Goal: Information Seeking & Learning: Learn about a topic

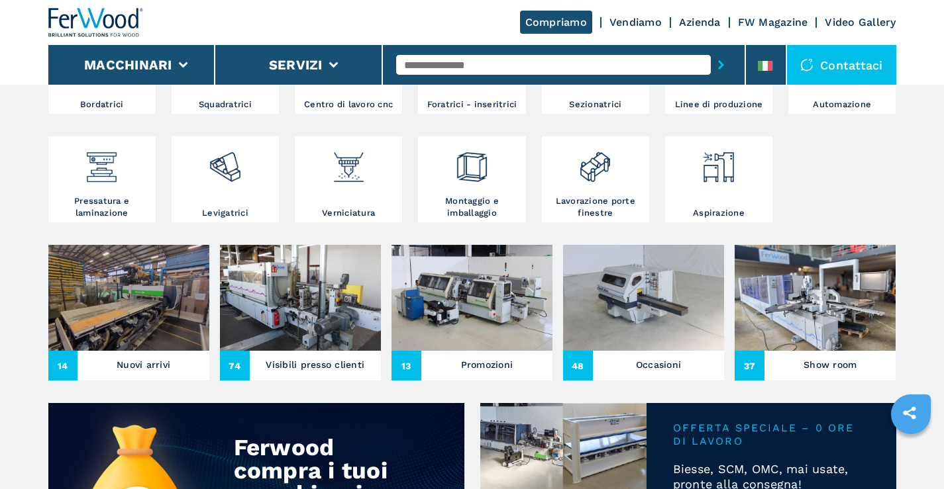
click at [845, 309] on img at bounding box center [814, 298] width 161 height 106
click at [850, 308] on img at bounding box center [814, 298] width 161 height 106
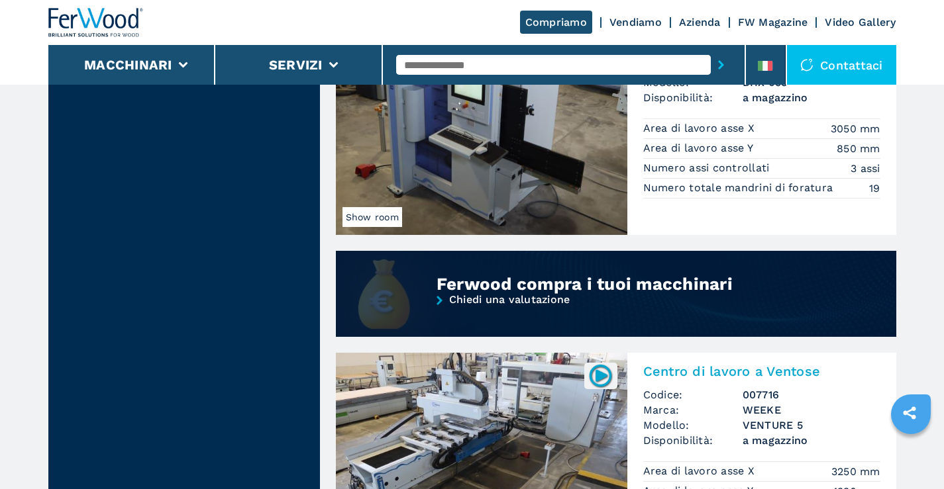
scroll to position [1486, 0]
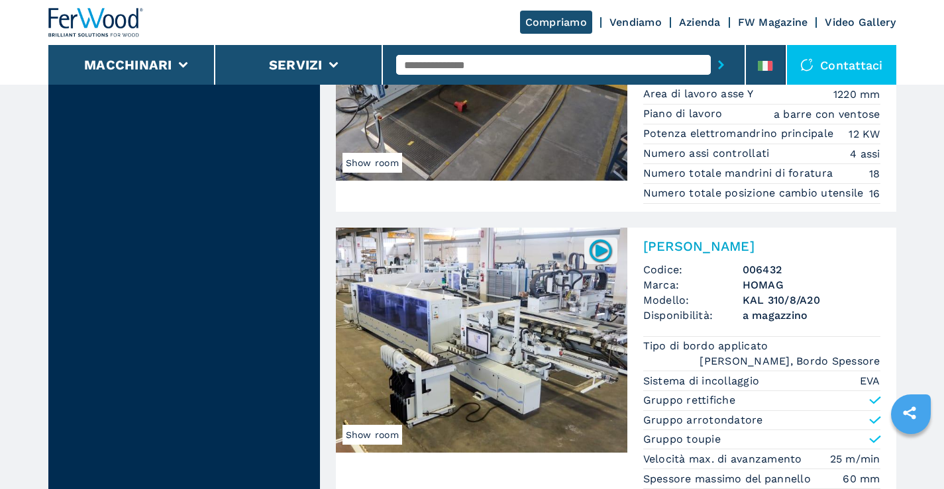
click at [667, 135] on p "Potenza elettromandrino principale" at bounding box center [740, 133] width 194 height 15
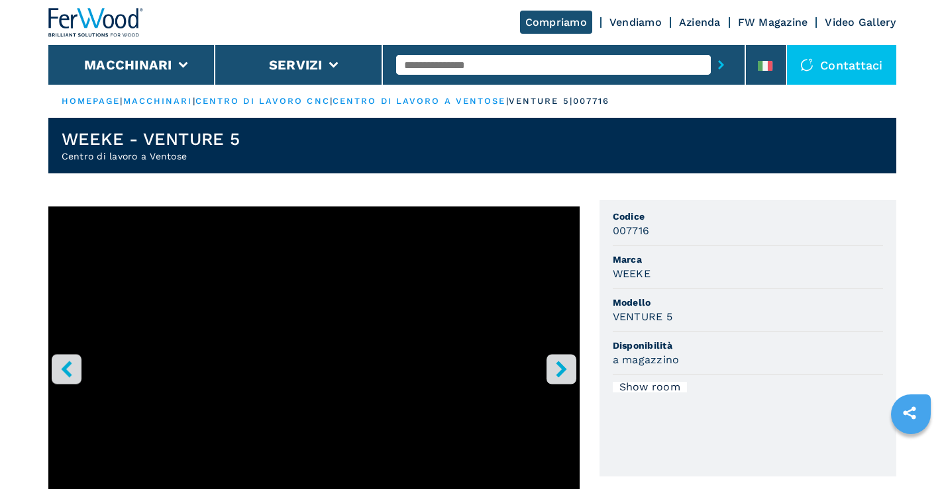
scroll to position [265, 0]
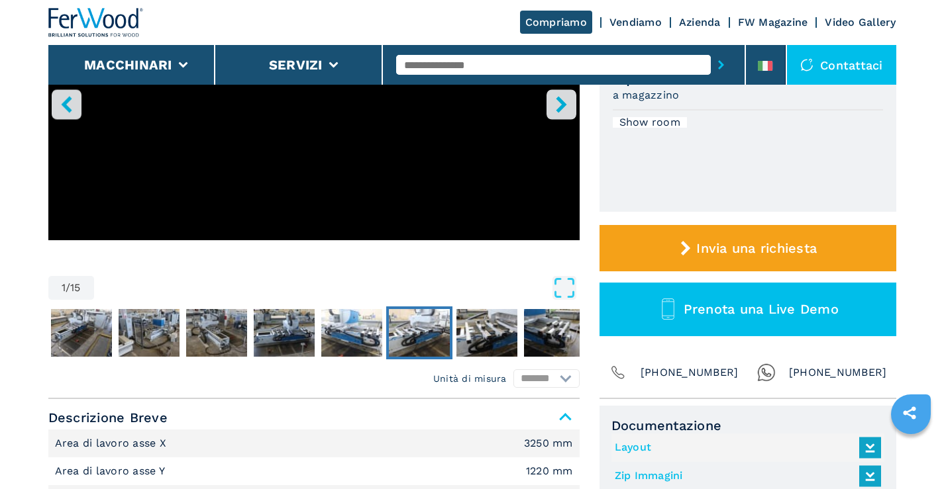
click at [425, 333] on img "Go to Slide 7" at bounding box center [419, 333] width 61 height 48
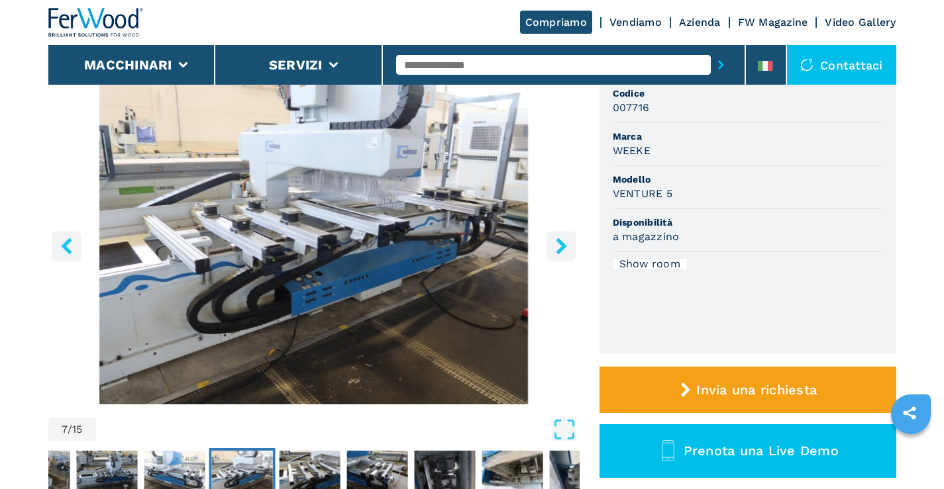
scroll to position [0, 0]
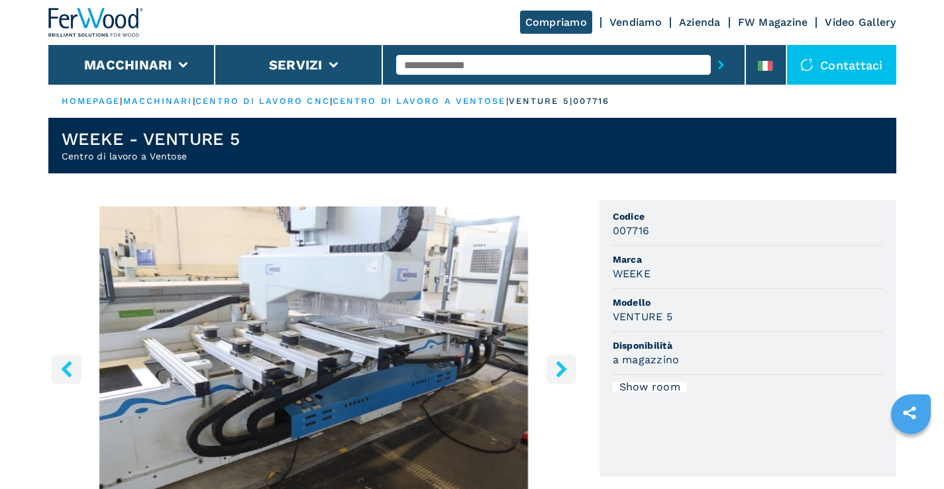
click at [555, 371] on icon "right-button" at bounding box center [561, 369] width 17 height 17
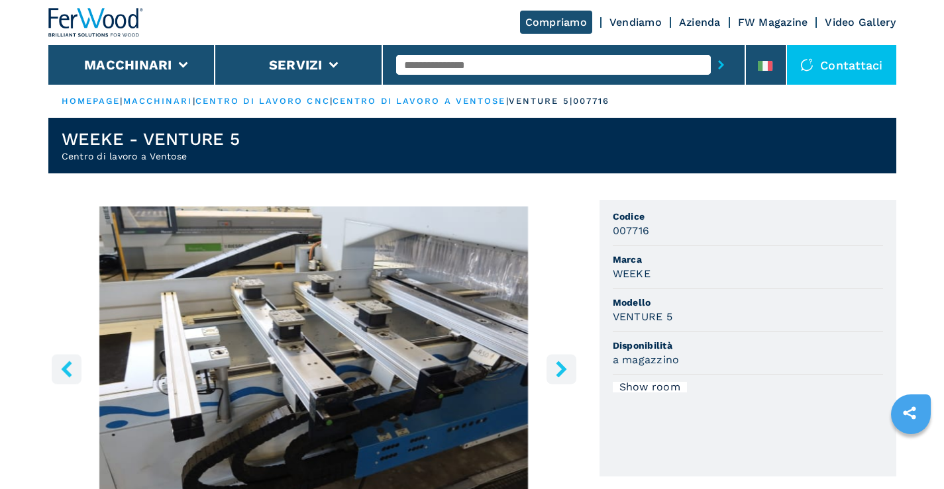
click at [570, 367] on button "right-button" at bounding box center [561, 369] width 30 height 30
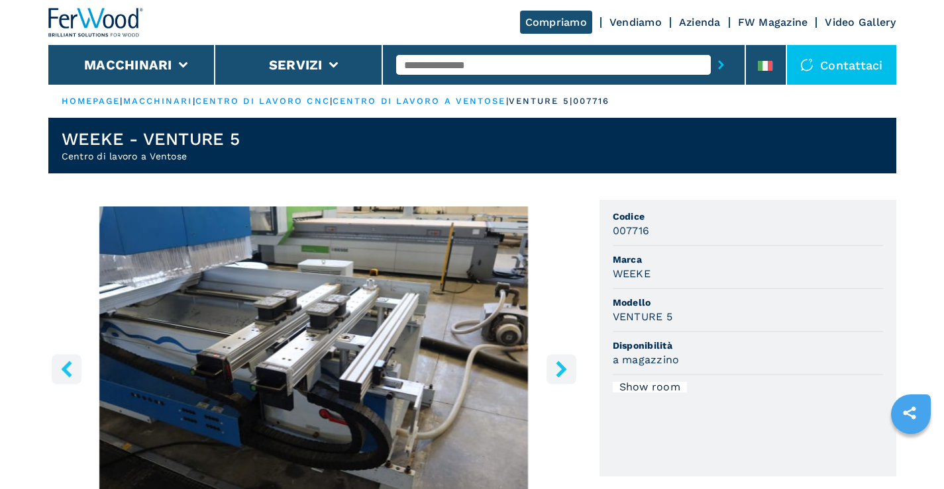
click at [570, 367] on button "right-button" at bounding box center [561, 369] width 30 height 30
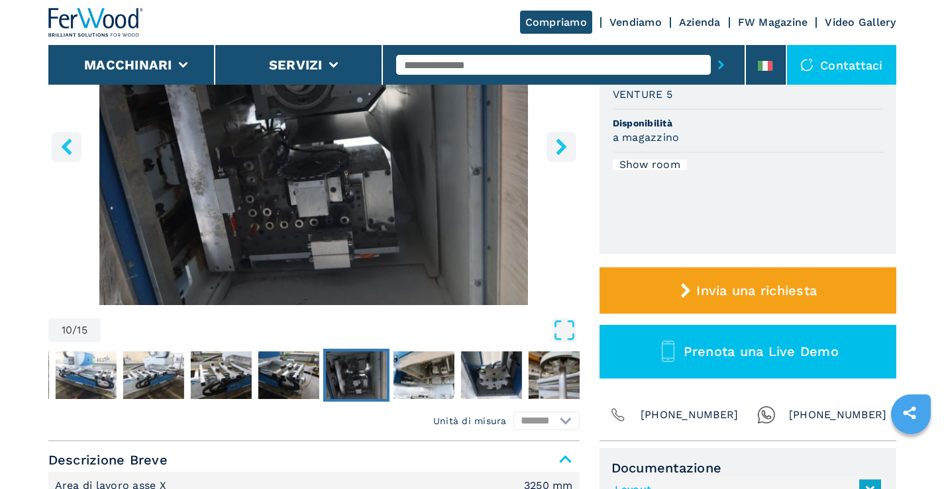
scroll to position [331, 0]
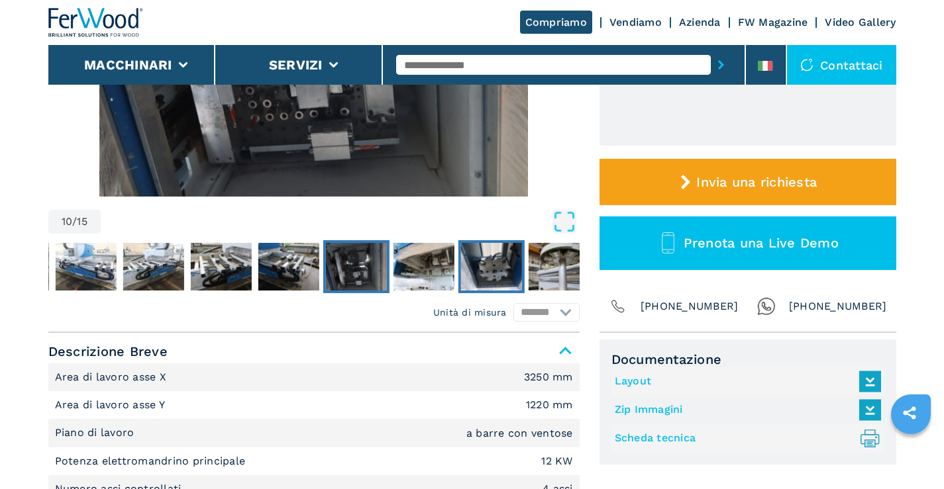
click at [507, 276] on img "Go to Slide 12" at bounding box center [490, 267] width 61 height 48
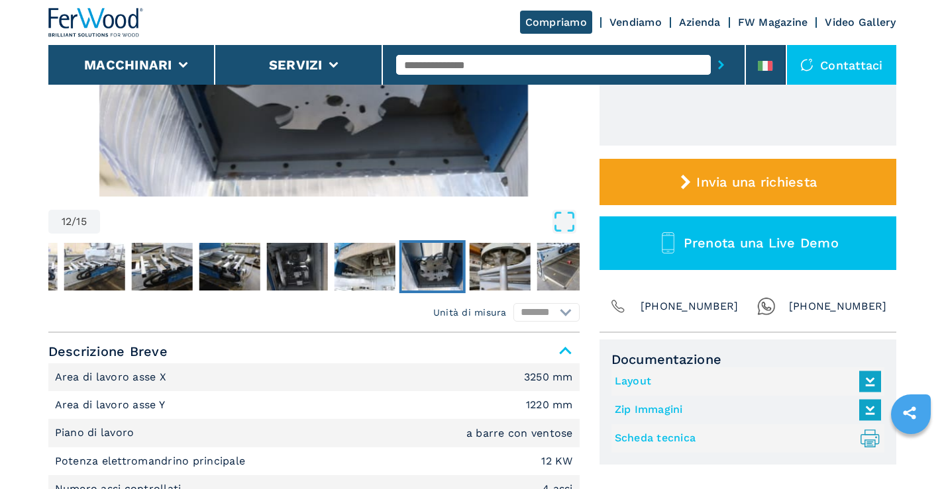
scroll to position [199, 0]
